Goal: Task Accomplishment & Management: Complete application form

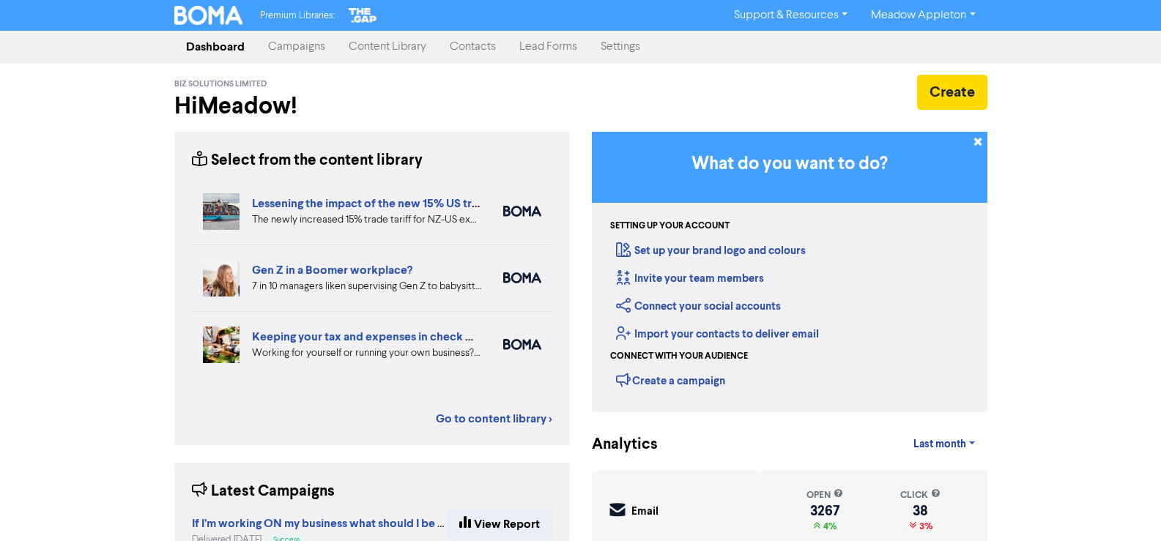
click at [456, 47] on link "Contacts" at bounding box center [473, 46] width 70 height 29
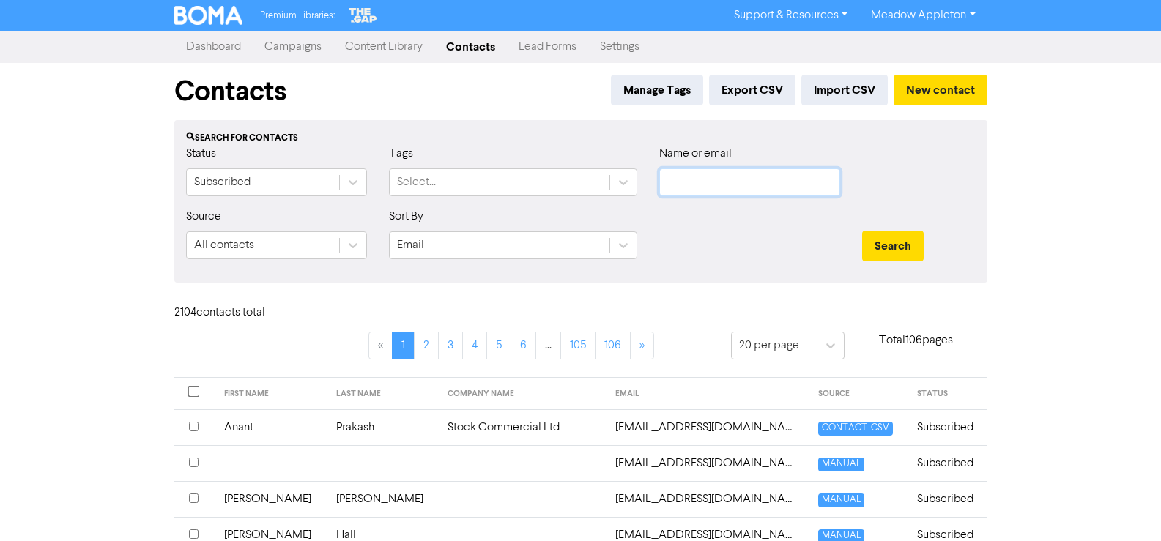
click at [699, 182] on input "text" at bounding box center [749, 182] width 181 height 28
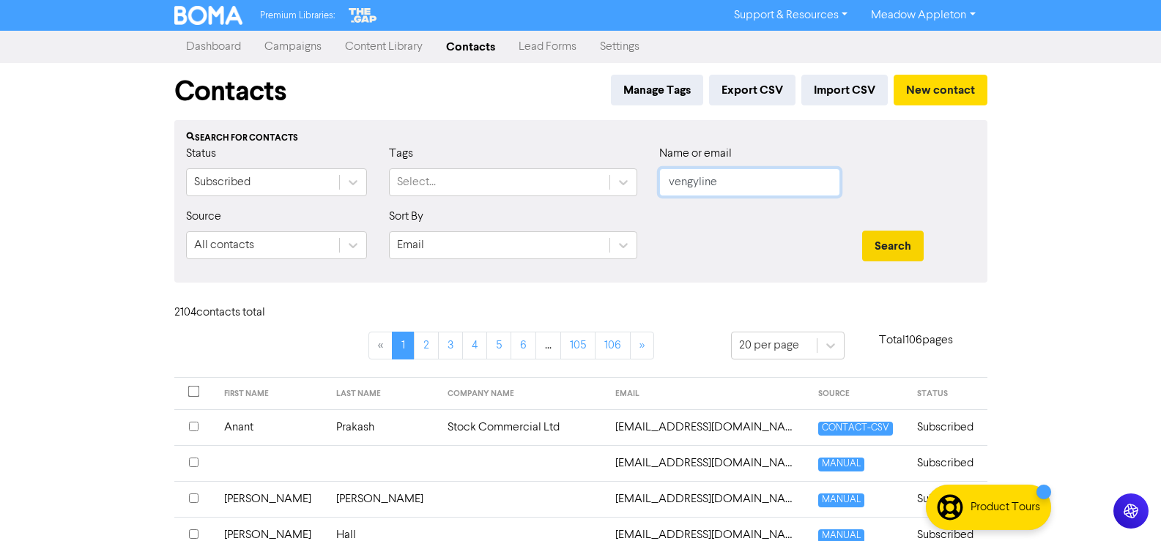
type input "vengyline"
click at [896, 246] on button "Search" at bounding box center [893, 246] width 62 height 31
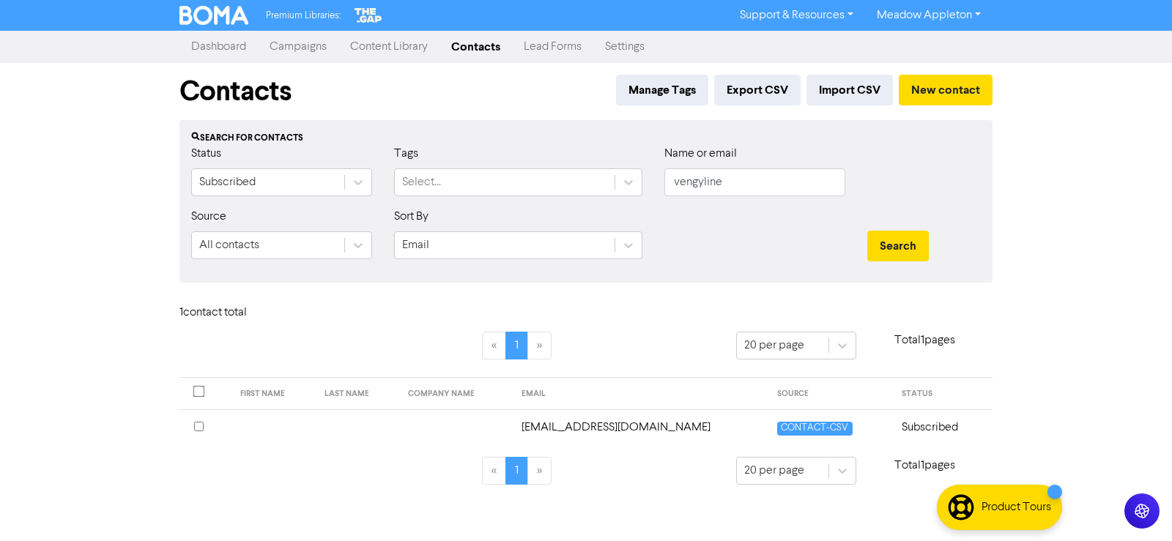
click at [920, 425] on td "Subscribed" at bounding box center [943, 427] width 100 height 36
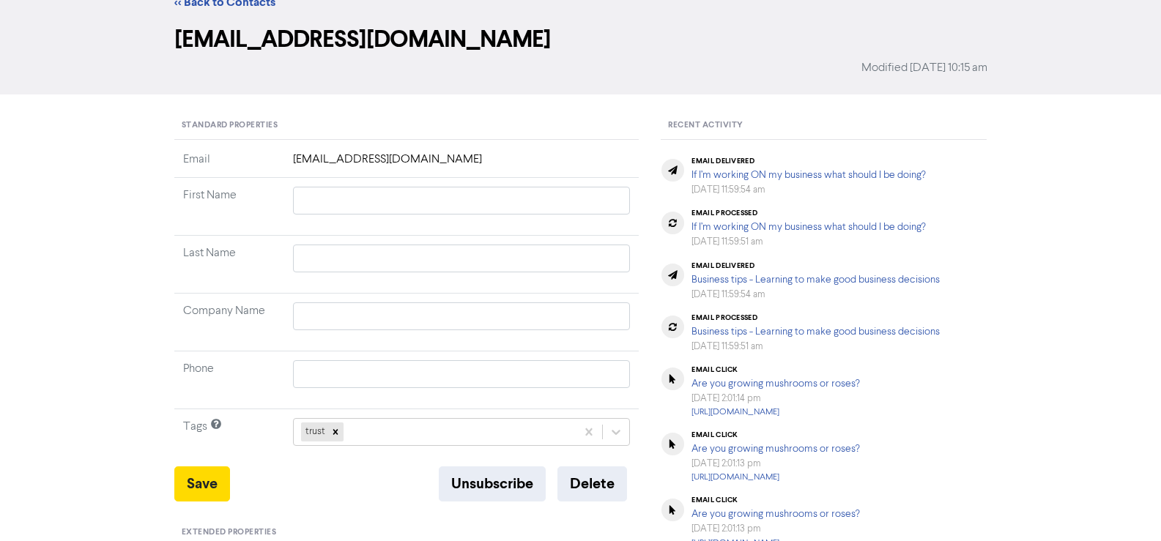
scroll to position [146, 0]
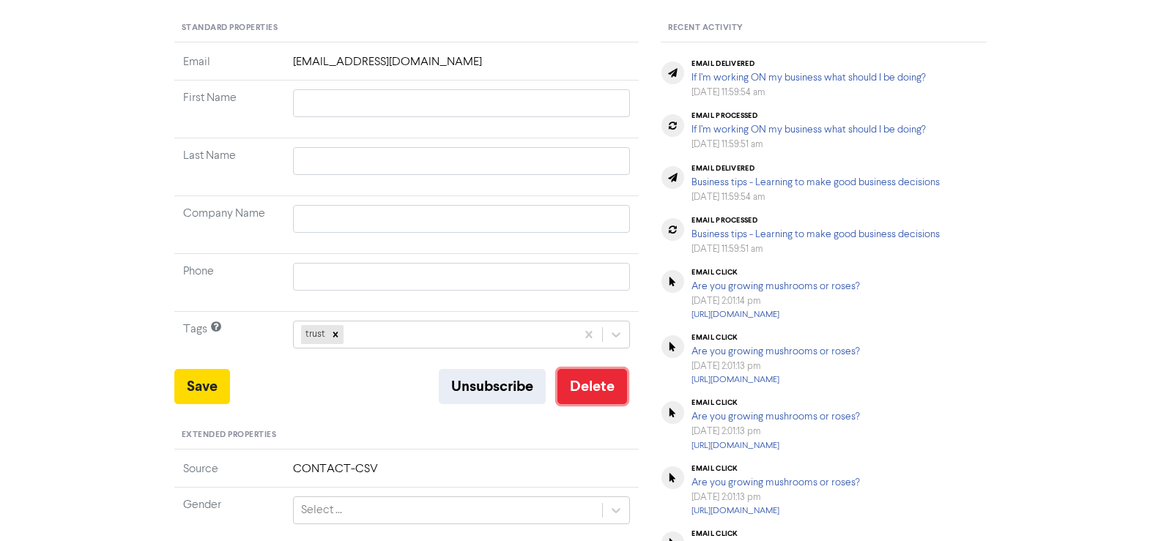
click at [581, 390] on button "Delete" at bounding box center [592, 386] width 70 height 35
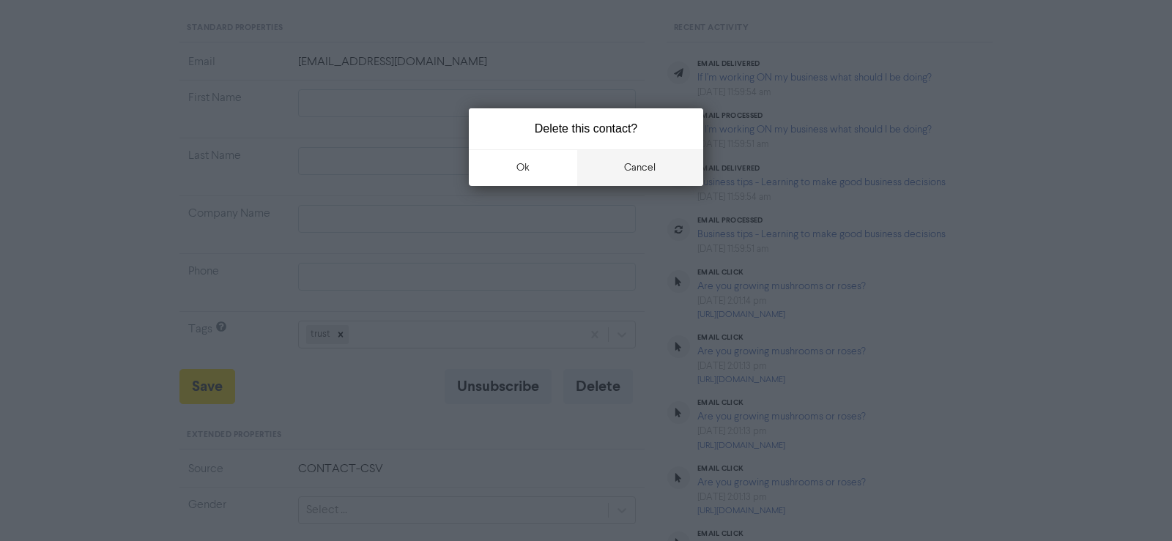
click at [648, 177] on button "cancel" at bounding box center [640, 167] width 127 height 37
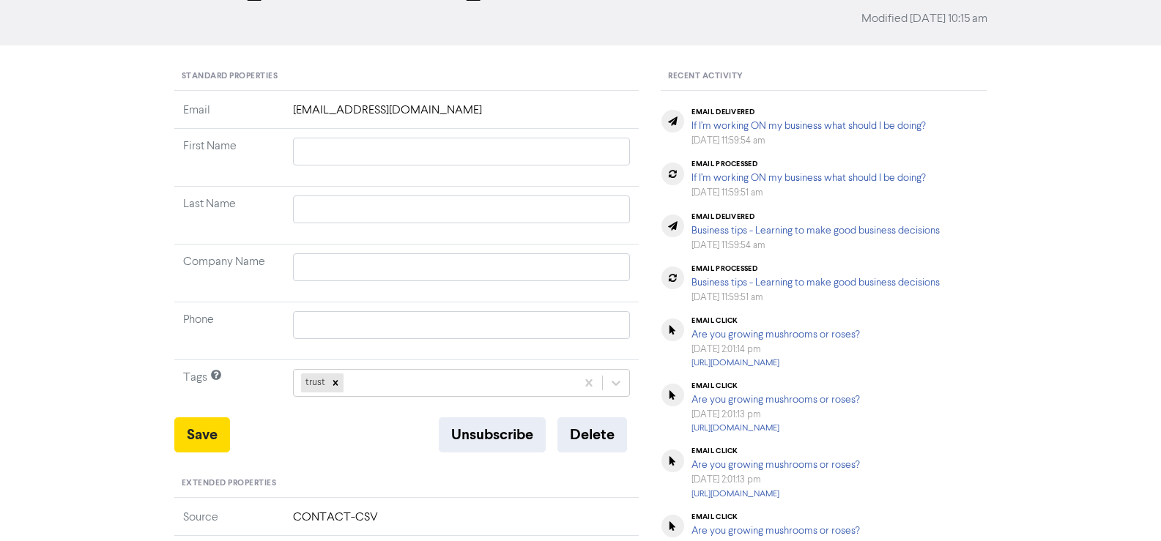
scroll to position [73, 0]
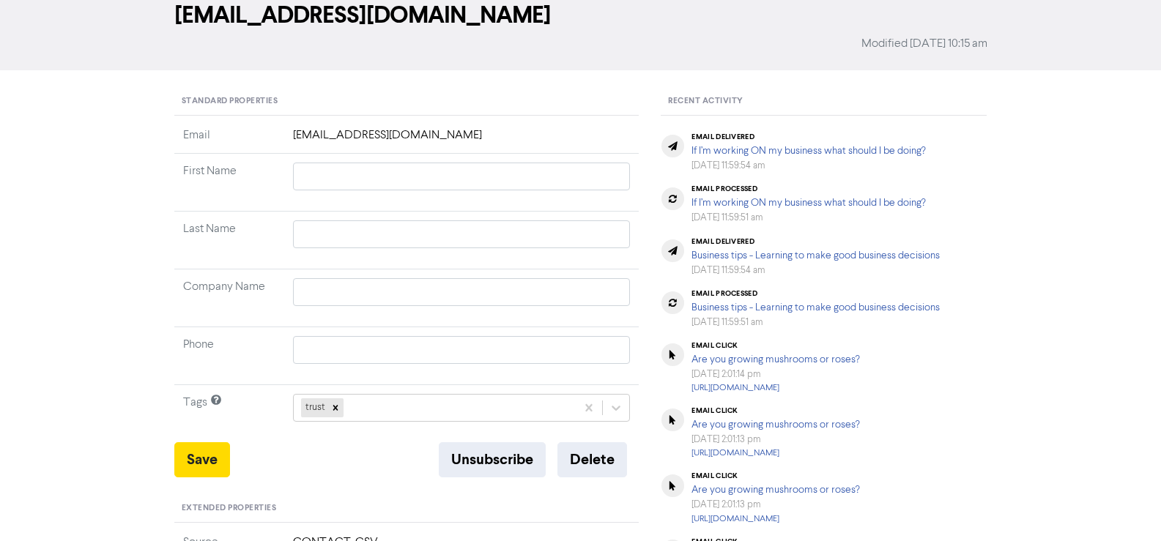
click at [451, 135] on td "[EMAIL_ADDRESS][DOMAIN_NAME]" at bounding box center [461, 140] width 355 height 27
click at [402, 130] on td "[EMAIL_ADDRESS][DOMAIN_NAME]" at bounding box center [461, 140] width 355 height 27
click at [392, 130] on td "[EMAIL_ADDRESS][DOMAIN_NAME]" at bounding box center [461, 140] width 355 height 27
click at [453, 171] on input "text" at bounding box center [462, 177] width 338 height 28
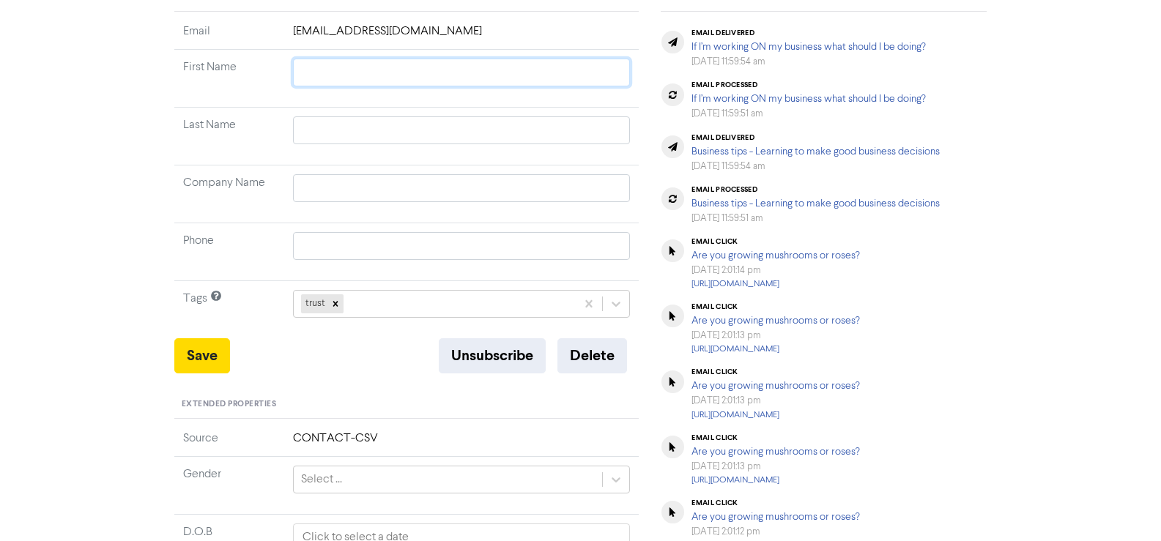
scroll to position [366, 0]
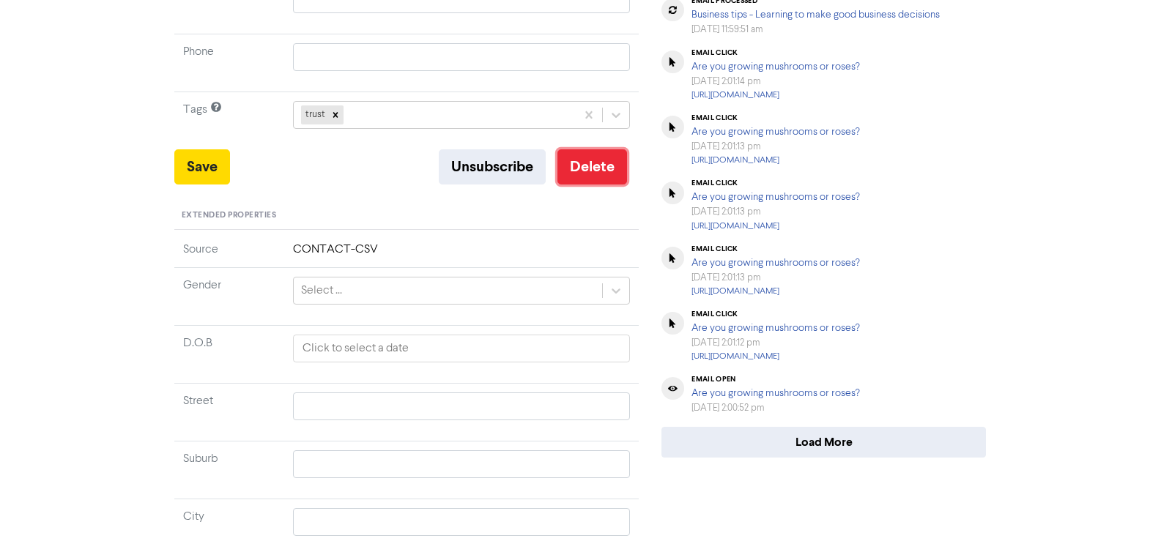
click at [592, 174] on button "Delete" at bounding box center [592, 166] width 70 height 35
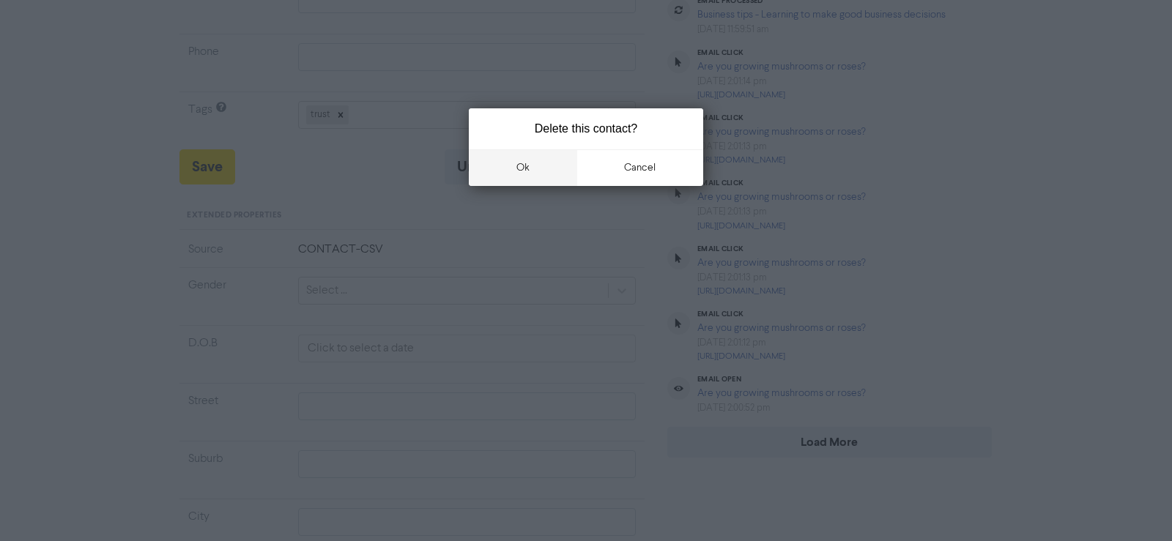
click at [562, 165] on button "ok" at bounding box center [523, 167] width 108 height 37
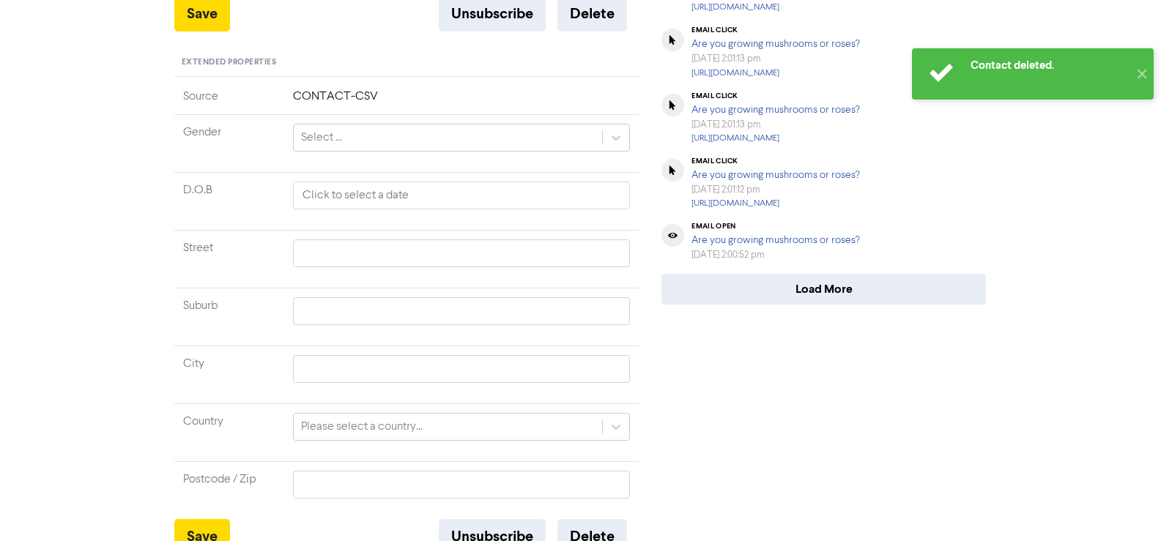
scroll to position [539, 0]
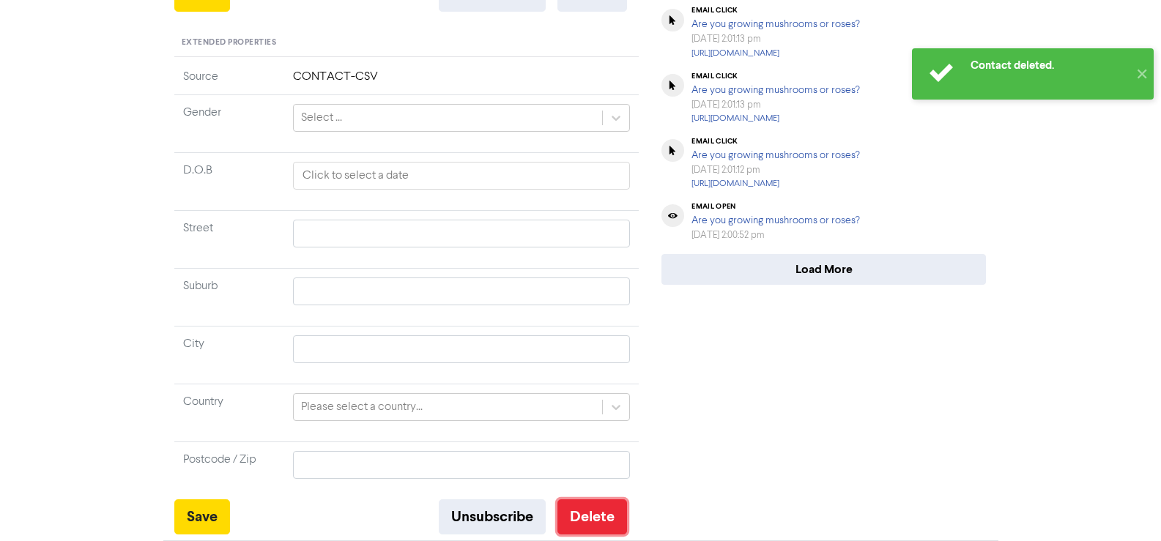
click at [598, 505] on button "Delete" at bounding box center [592, 516] width 70 height 35
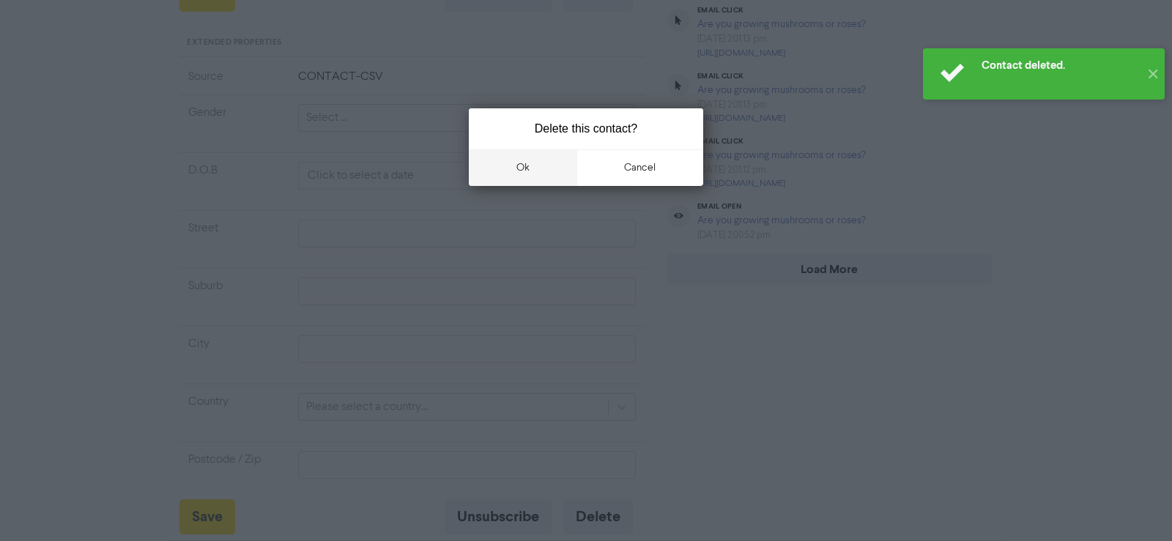
click at [537, 165] on button "ok" at bounding box center [523, 167] width 108 height 37
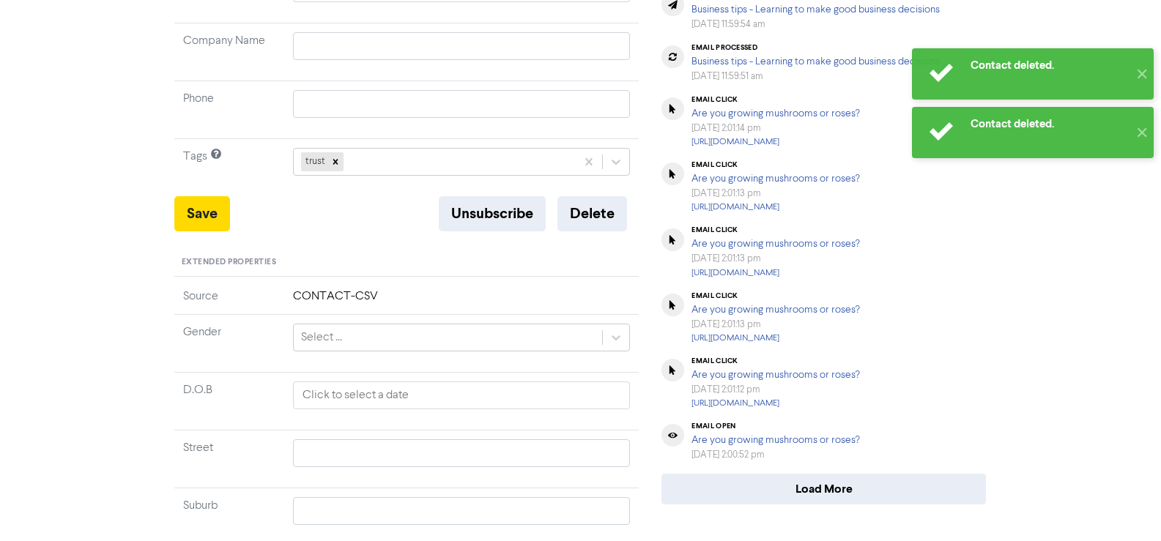
scroll to position [0, 0]
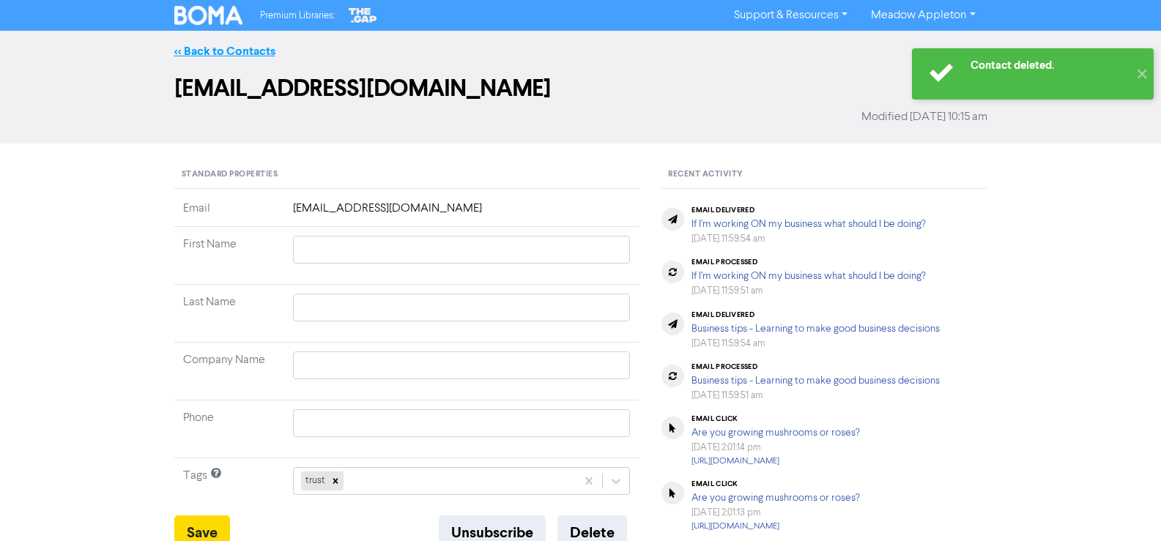
click at [218, 47] on link "<< Back to Contacts" at bounding box center [224, 51] width 101 height 15
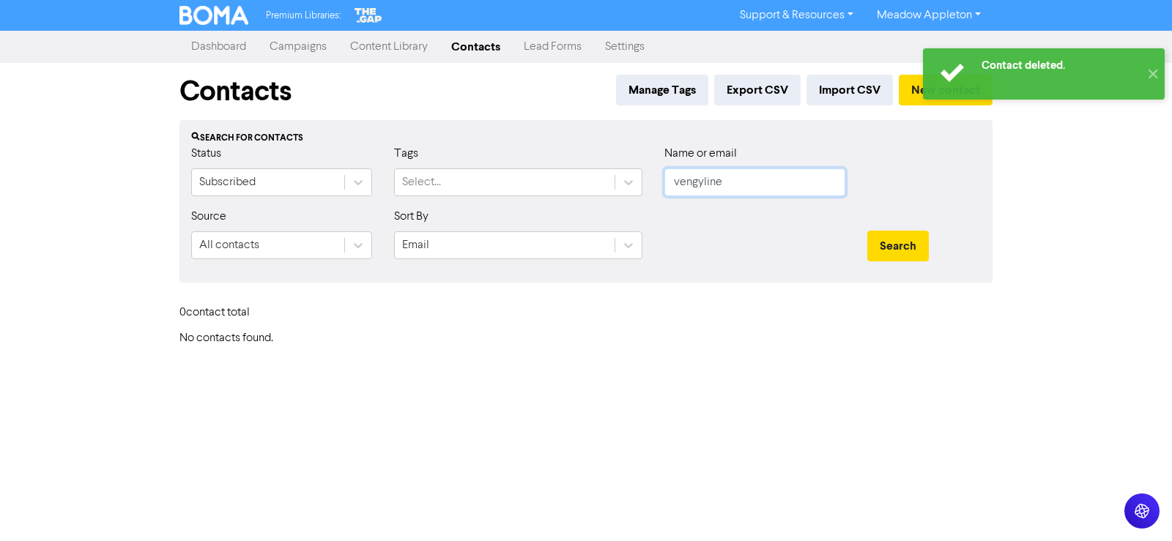
click at [713, 188] on input "vengyline" at bounding box center [754, 182] width 181 height 28
click at [777, 171] on input "vengyline" at bounding box center [754, 182] width 181 height 28
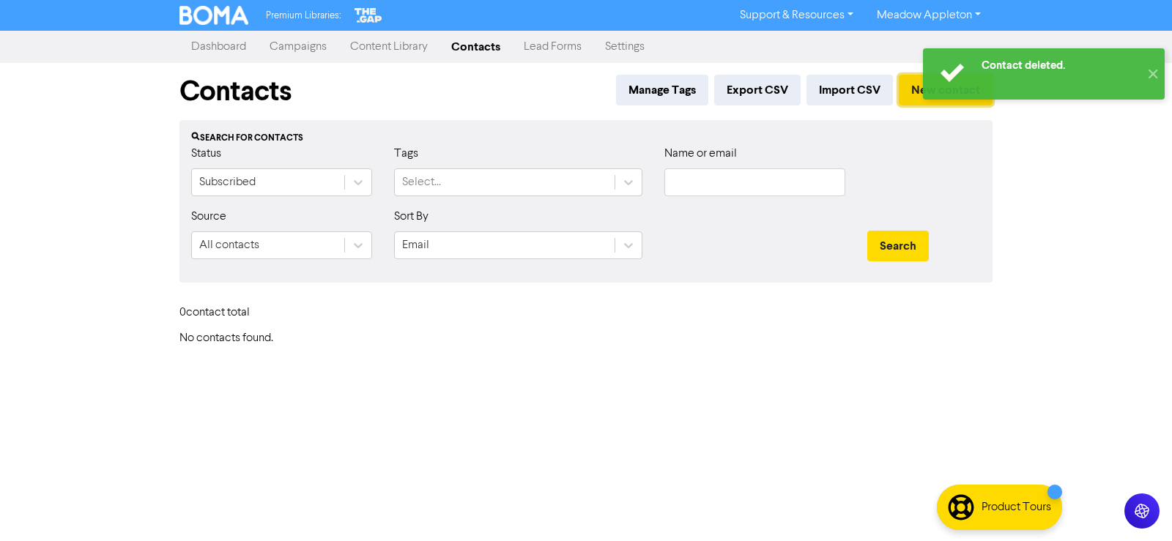
click at [913, 99] on button "New contact" at bounding box center [945, 90] width 94 height 31
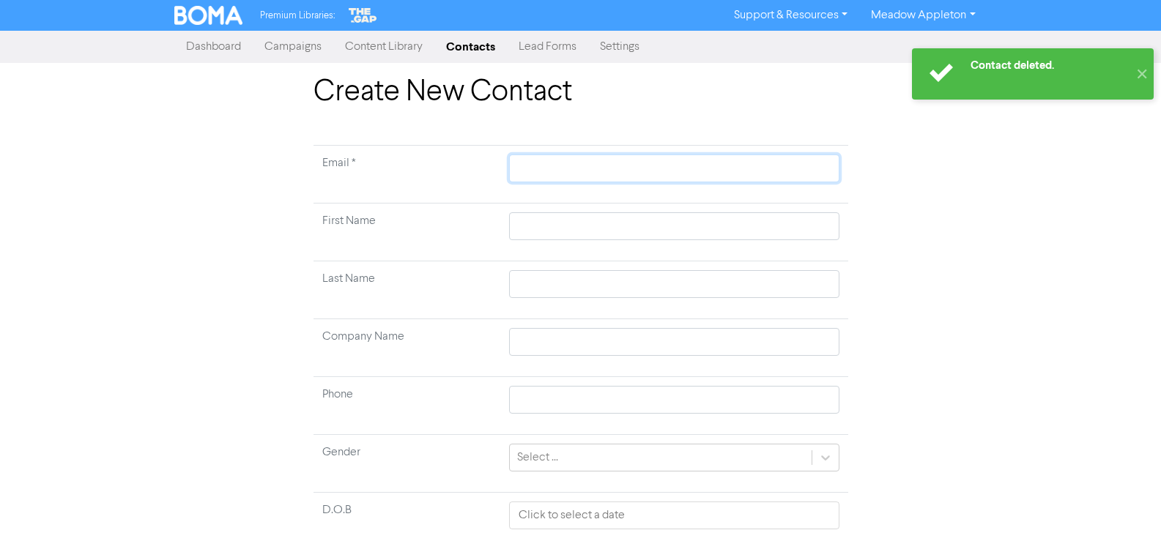
click at [544, 173] on input "text" at bounding box center [674, 169] width 330 height 28
paste input "[EMAIL_ADDRESS][DOMAIN_NAME]"
type input "[EMAIL_ADDRESS][DOMAIN_NAME]"
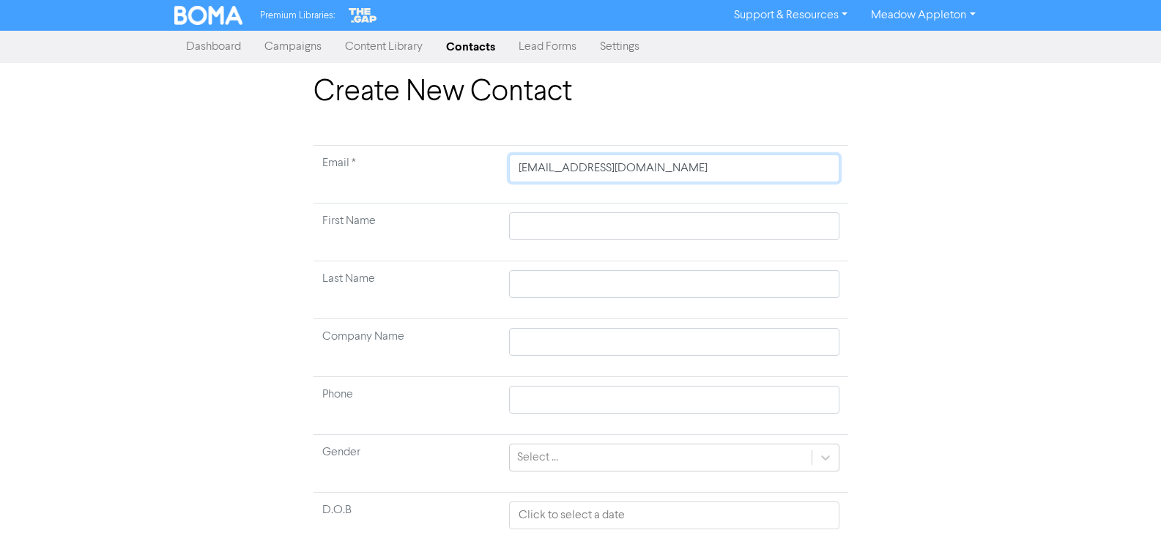
type input "[EMAIL_ADDRESS][DOMAIN_NAME]"
click at [544, 227] on input "text" at bounding box center [674, 226] width 330 height 28
paste input "Saran, [PERSON_NAME]"
type input "Saran, [PERSON_NAME]"
drag, startPoint x: 551, startPoint y: 228, endPoint x: 496, endPoint y: 228, distance: 54.9
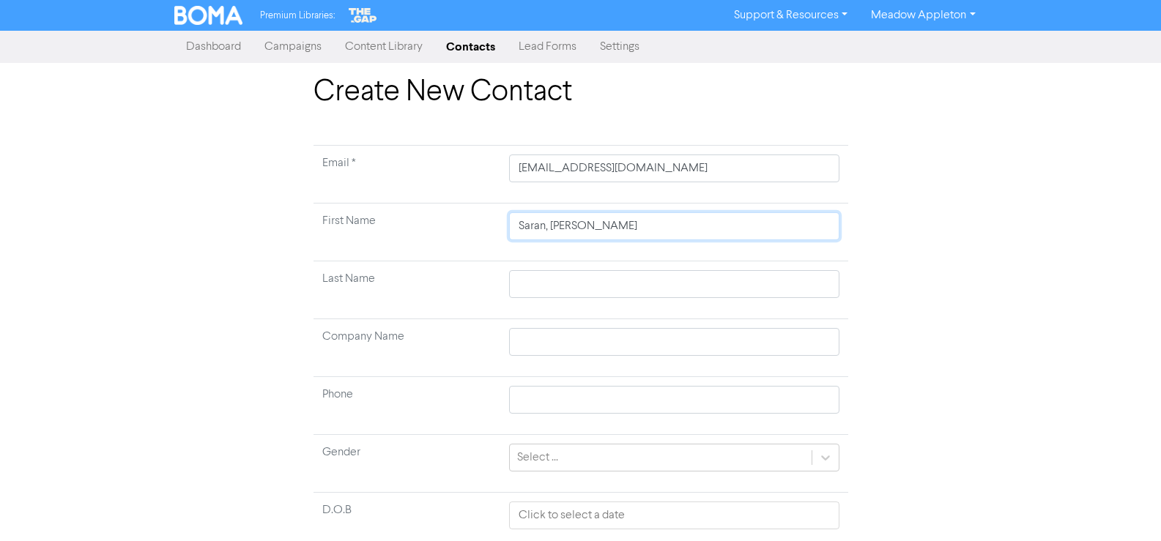
click at [496, 228] on tr "First Name [PERSON_NAME], [PERSON_NAME]" at bounding box center [580, 233] width 535 height 58
type input "Vengyline Ashwin"
click at [527, 274] on input "text" at bounding box center [674, 284] width 330 height 28
paste input "Saran,"
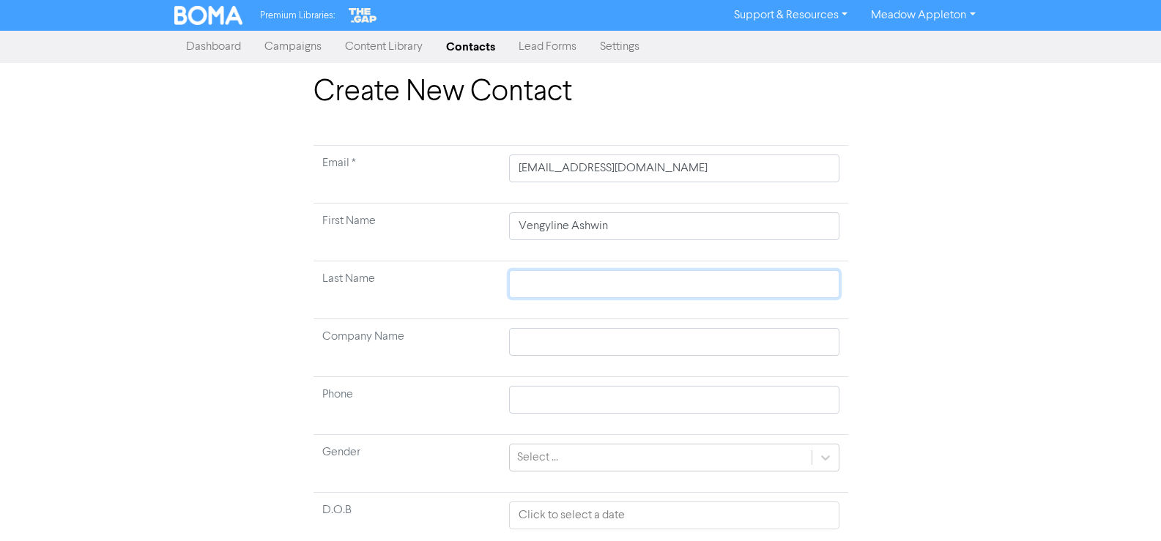
type input "Saran,"
type input "Saran"
click at [603, 223] on input "Vengyline Ashwin" at bounding box center [674, 226] width 330 height 28
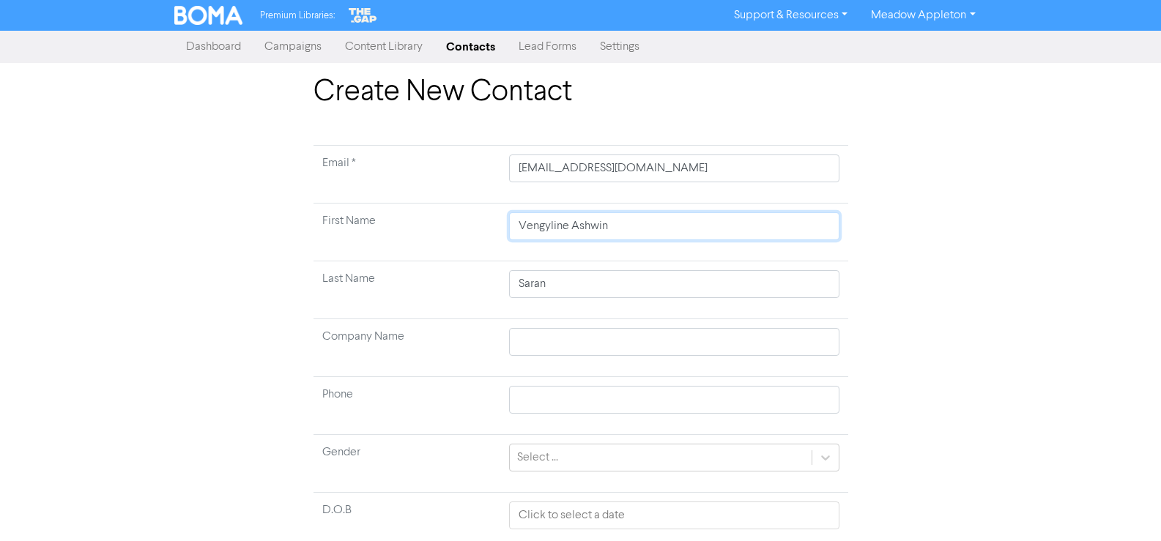
click at [603, 223] on input "Vengyline Ashwin" at bounding box center [674, 226] width 330 height 28
type input "Vengyline"
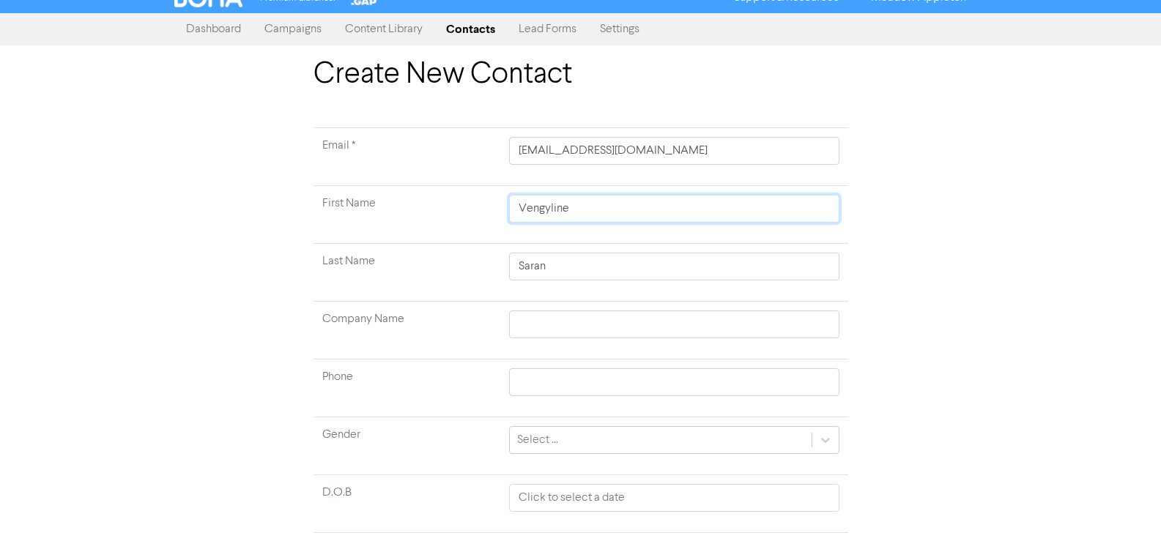
scroll to position [109, 0]
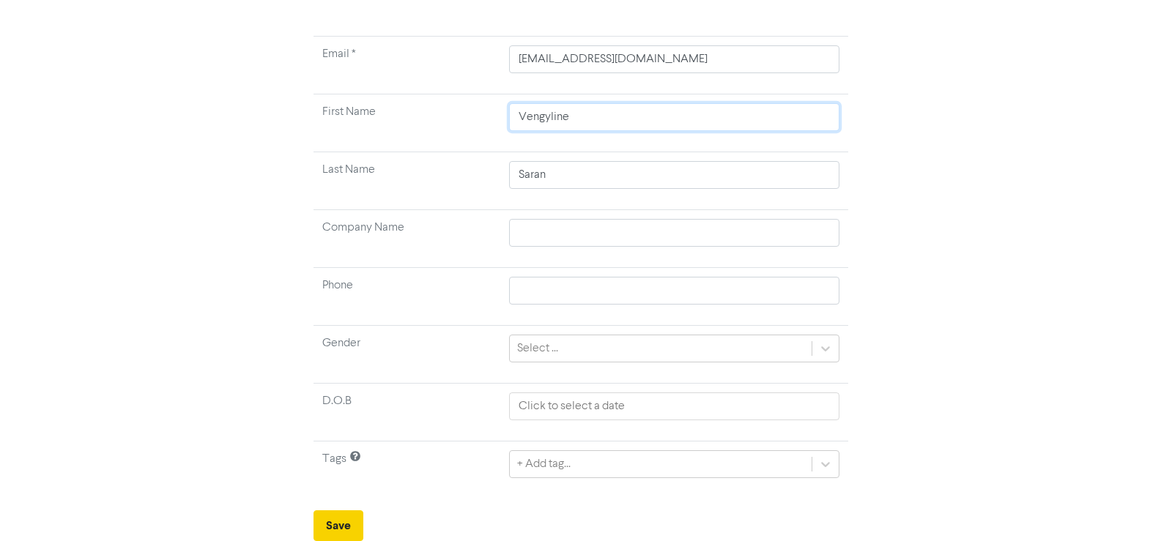
type input "Vengyline"
click at [338, 521] on button "Save" at bounding box center [338, 525] width 50 height 31
